Goal: Task Accomplishment & Management: Use online tool/utility

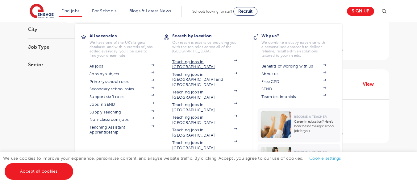
scroll to position [111, 0]
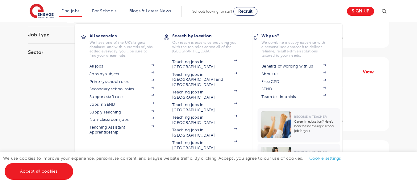
click at [233, 27] on section "All vacancies We have one of the UK's largest database. and with hundreds of jo…" at bounding box center [163, 130] width 165 height 213
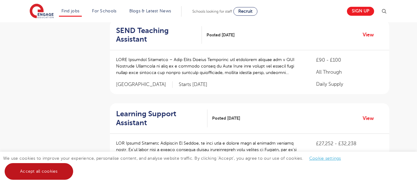
click at [70, 172] on link "Accept all cookies" at bounding box center [39, 171] width 69 height 17
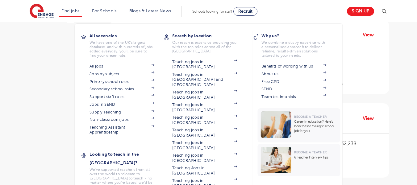
click at [67, 13] on li "Find jobs All vacancies We have one of the UK's largest database. and with hund…" at bounding box center [70, 11] width 23 height 10
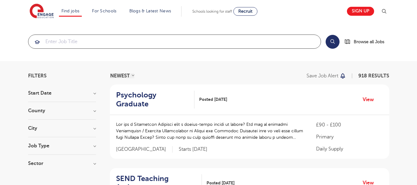
click at [138, 41] on input "search" at bounding box center [174, 42] width 292 height 14
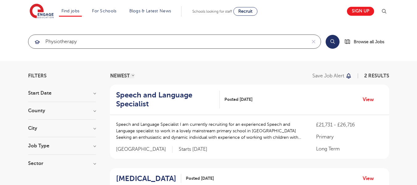
click button "Submit" at bounding box center [0, 0] width 0 height 0
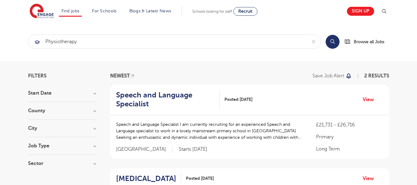
click at [332, 42] on button "Search" at bounding box center [333, 42] width 14 height 14
click at [92, 92] on h3 "Start Date" at bounding box center [62, 93] width 68 height 5
click at [95, 114] on div "County [GEOGRAPHIC_DATA] 1 Leeds 1 Show more" at bounding box center [62, 113] width 68 height 11
click at [94, 147] on h3 "Job Type" at bounding box center [62, 146] width 68 height 5
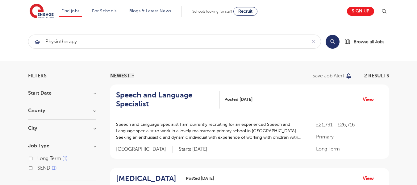
click at [94, 147] on h3 "Job Type" at bounding box center [62, 146] width 68 height 5
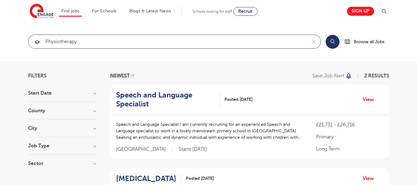
click at [88, 45] on input "Physiotherapy" at bounding box center [167, 42] width 278 height 14
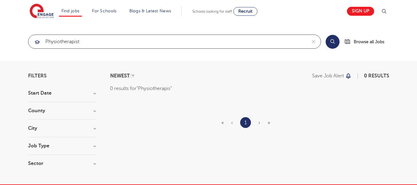
click button "Submit" at bounding box center [0, 0] width 0 height 0
click at [88, 45] on input "Physiotherapist" at bounding box center [167, 42] width 278 height 14
type input "P"
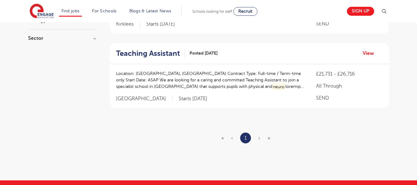
scroll to position [129, 0]
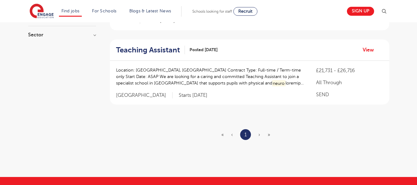
type input "neuro"
click at [260, 136] on span "›" at bounding box center [259, 135] width 2 height 6
click at [269, 135] on span "»" at bounding box center [269, 135] width 2 height 6
click at [244, 137] on li "1" at bounding box center [245, 134] width 11 height 11
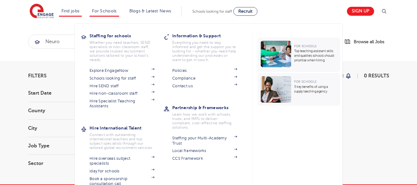
click at [101, 8] on li "For Schools Staffing for schools Whether you need teachers, SEND specialists or…" at bounding box center [104, 11] width 29 height 10
click at [114, 159] on link "Hire overseas subject specialists" at bounding box center [122, 161] width 65 height 10
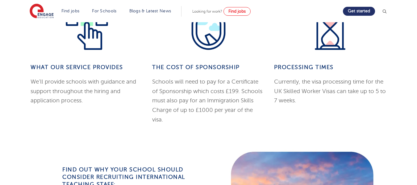
scroll to position [648, 0]
